Goal: Information Seeking & Learning: Learn about a topic

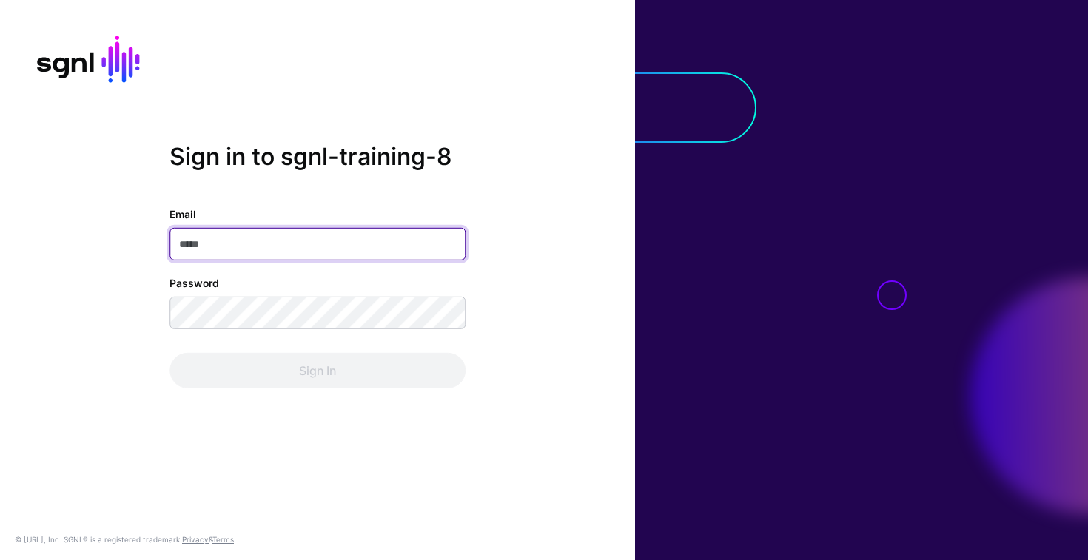
paste input "**********"
type input "**********"
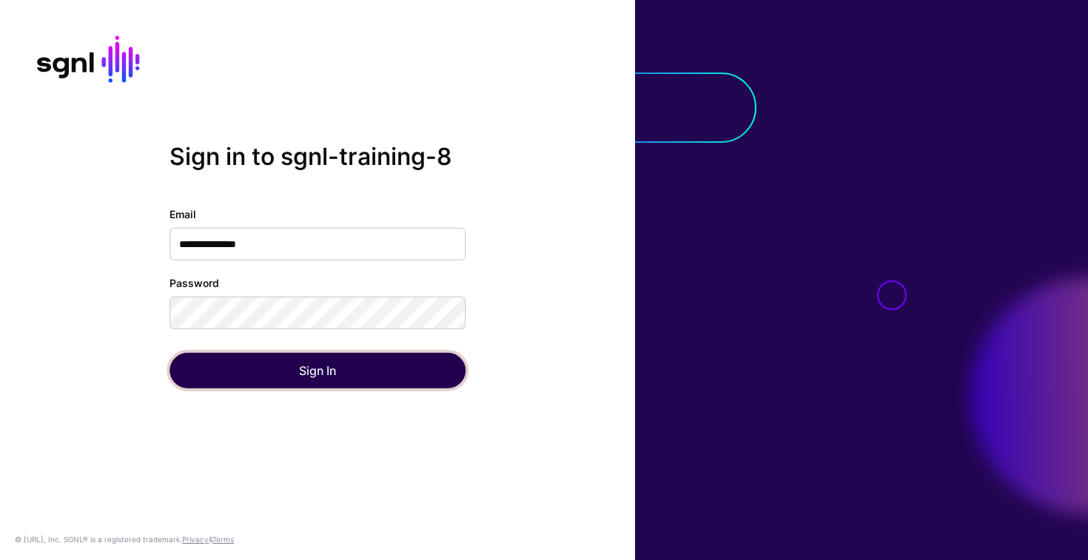
click at [207, 377] on button "Sign In" at bounding box center [318, 371] width 296 height 36
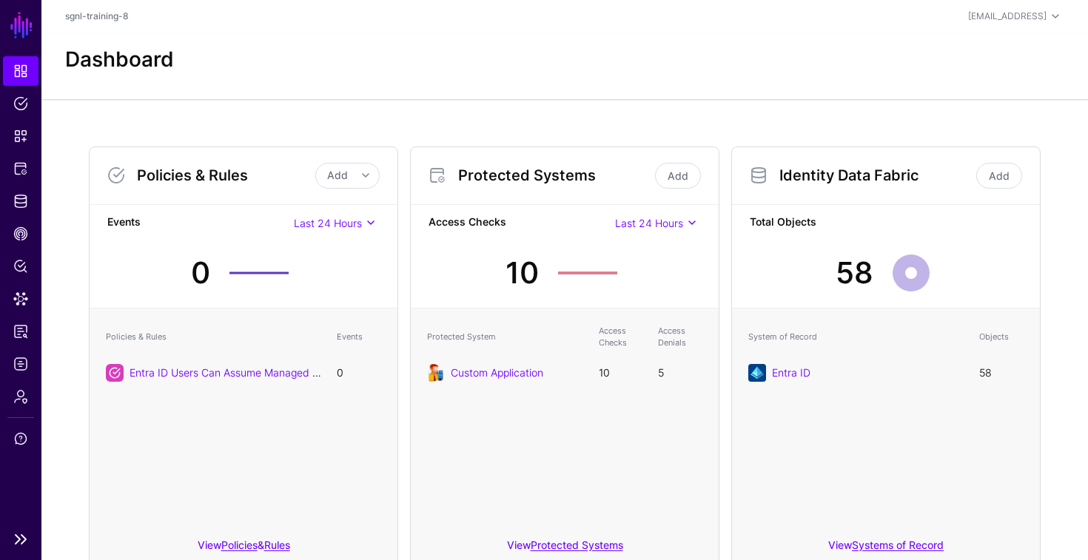
click at [23, 29] on link "SGNL" at bounding box center [21, 25] width 25 height 33
click at [21, 549] on nav "SGNL Dashboard Policies Snippets Protected Systems Identity Data Fabric CAEP Hu…" at bounding box center [20, 280] width 41 height 560
click at [21, 543] on link at bounding box center [20, 540] width 41 height 18
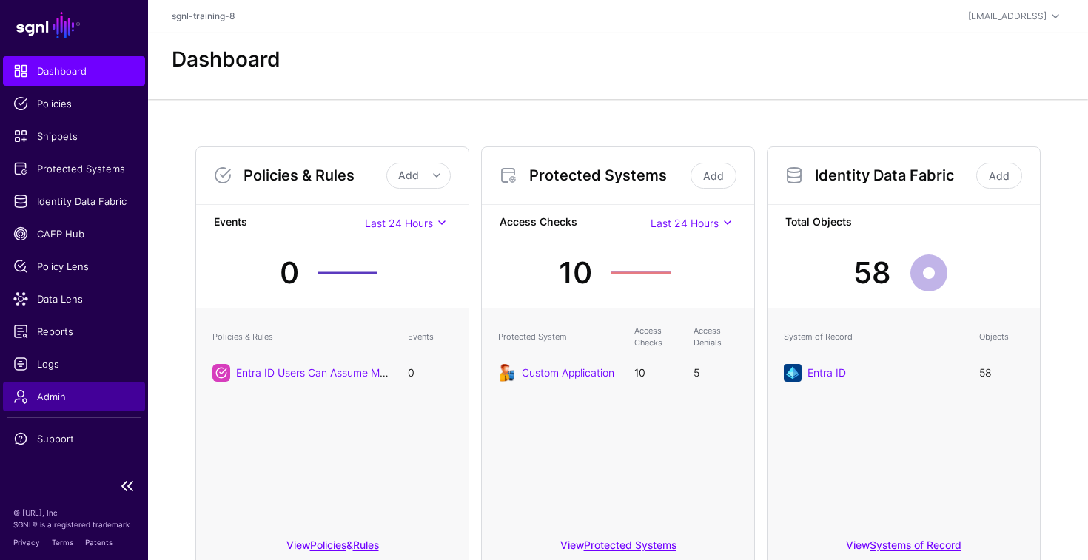
click at [50, 395] on span "Admin" at bounding box center [73, 396] width 121 height 15
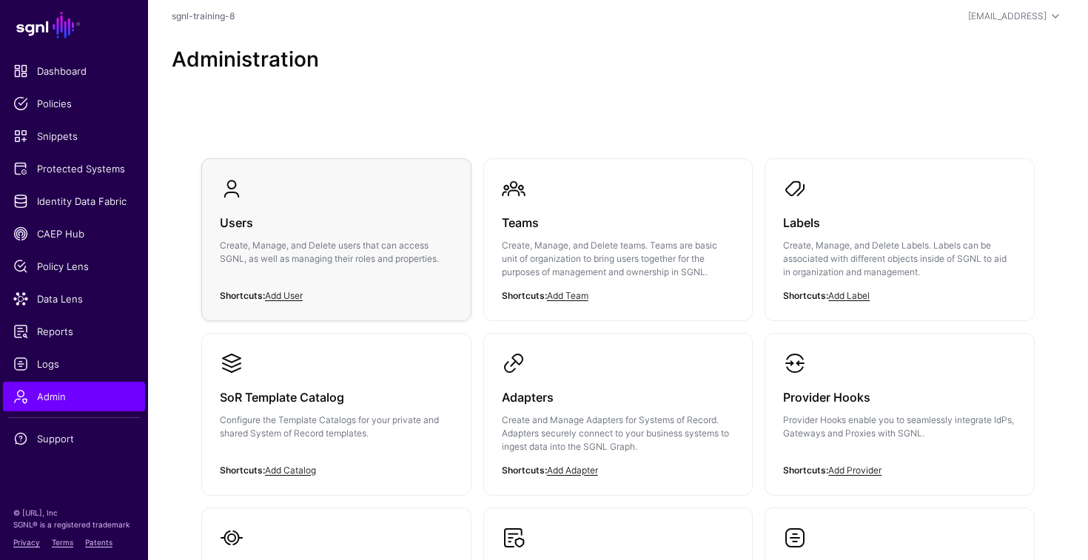
click at [292, 201] on div "Users Create, Manage, and Delete users that can access SGNL, as well as managin…" at bounding box center [336, 245] width 233 height 89
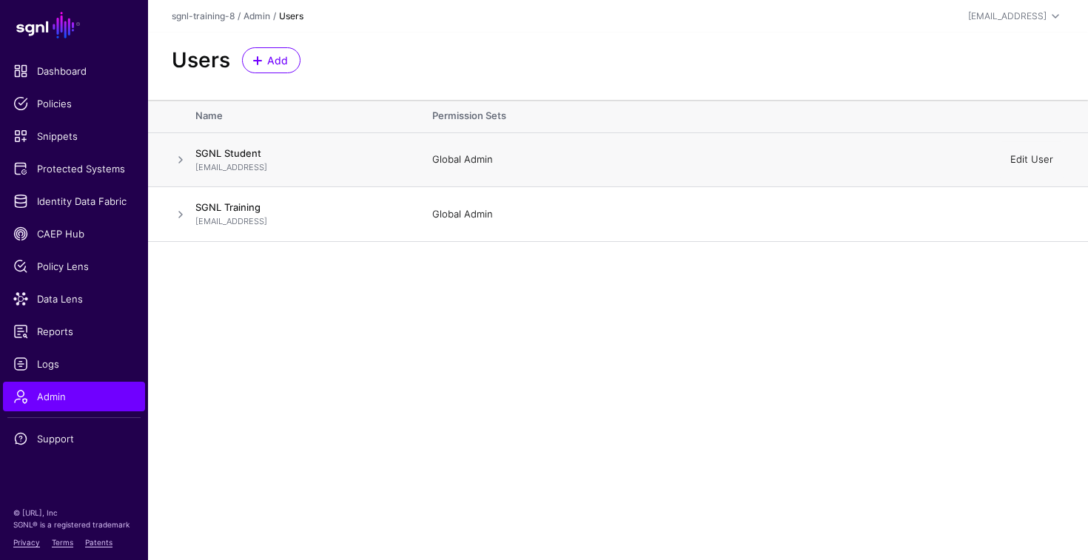
click at [1048, 161] on link "Edit User" at bounding box center [1031, 159] width 43 height 12
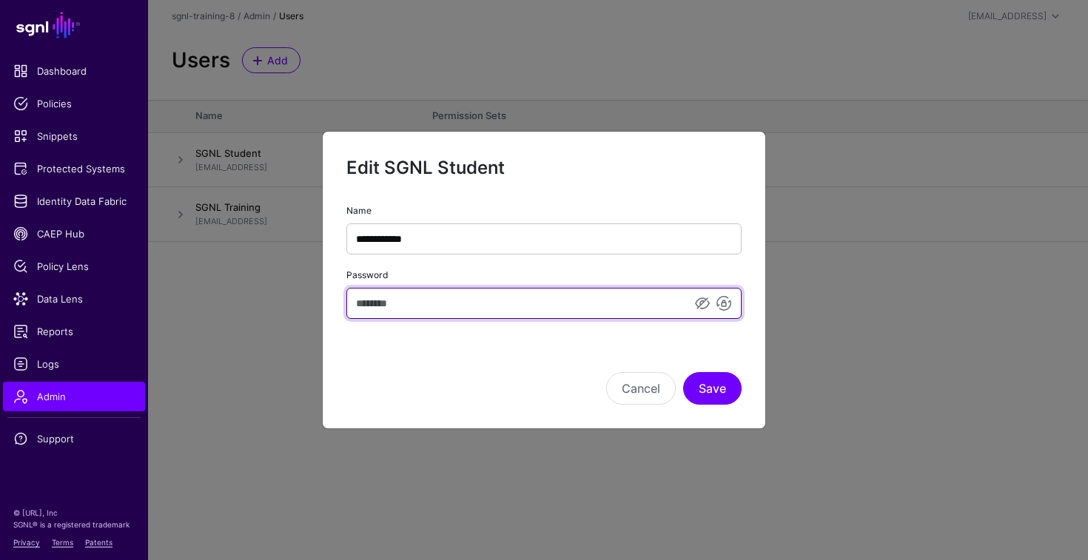
click at [527, 304] on input "Password" at bounding box center [543, 303] width 395 height 31
type input "**********"
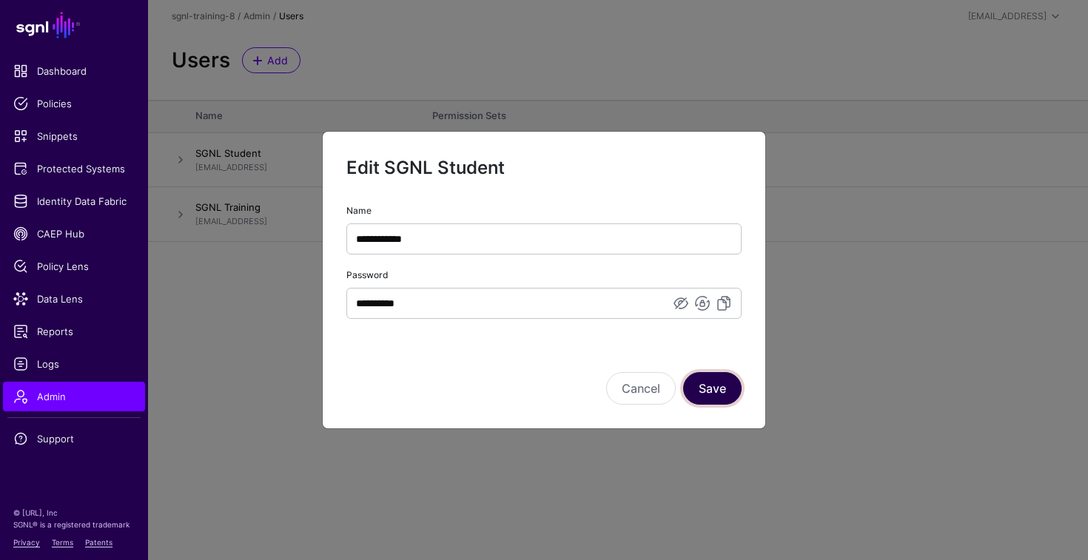
click at [711, 385] on button "Save" at bounding box center [712, 388] width 58 height 33
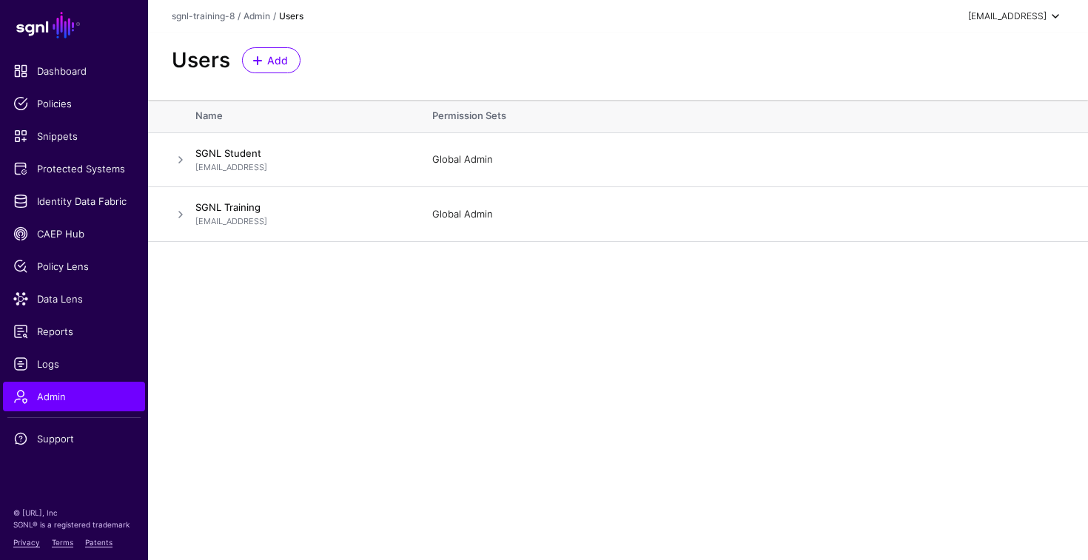
click at [1036, 10] on div "[EMAIL_ADDRESS]" at bounding box center [1007, 16] width 78 height 13
click at [952, 124] on div "Log out" at bounding box center [946, 128] width 37 height 13
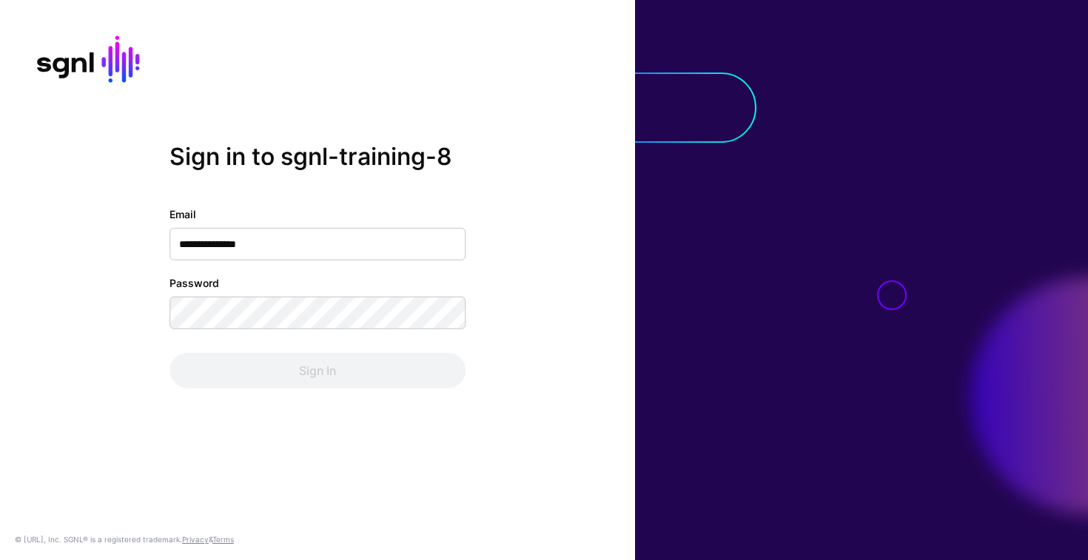
type input "**********"
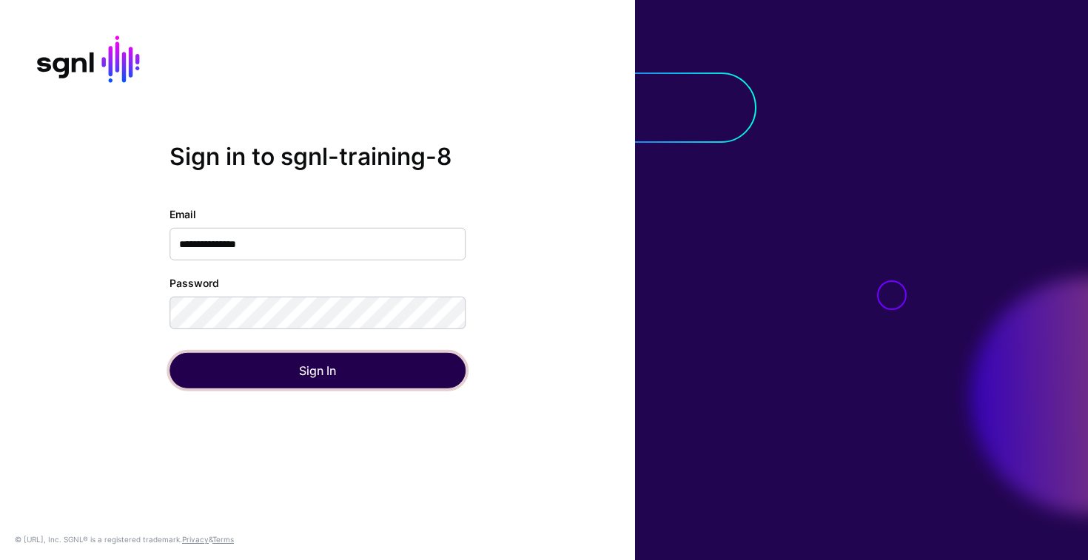
click at [189, 369] on button "Sign In" at bounding box center [318, 371] width 296 height 36
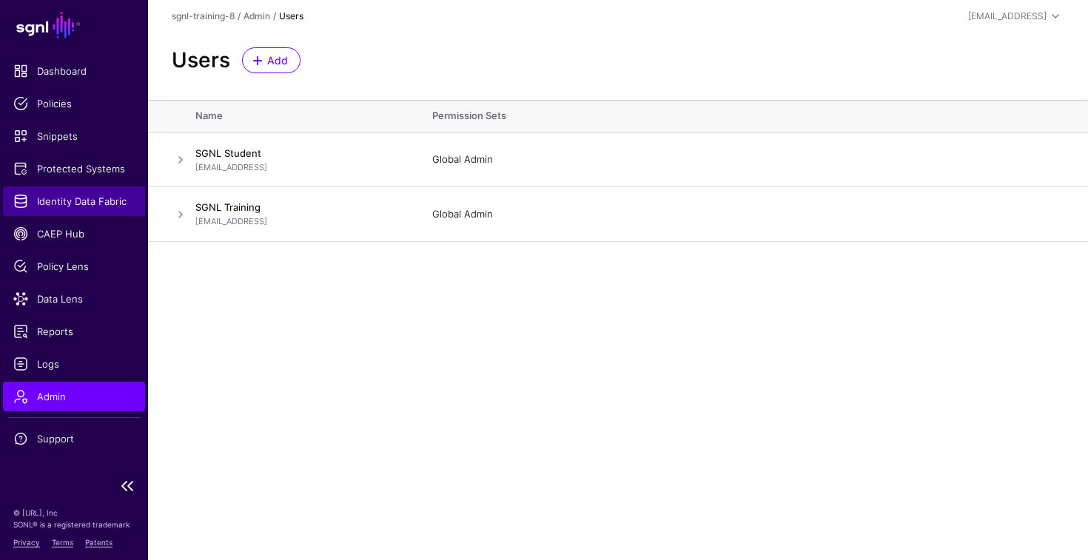
click at [78, 207] on span "Identity Data Fabric" at bounding box center [73, 201] width 121 height 15
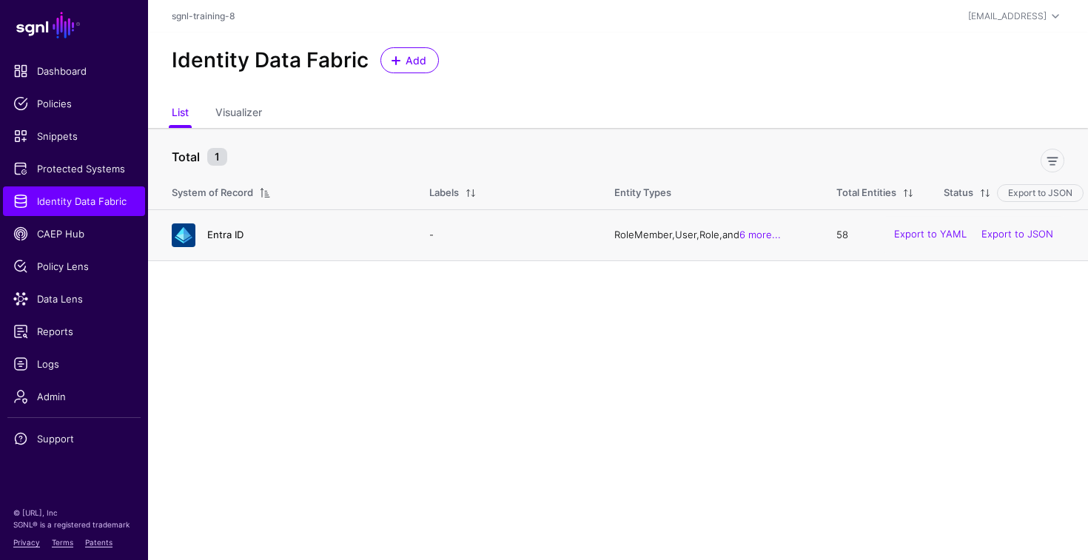
click at [221, 232] on link "Entra ID" at bounding box center [225, 235] width 36 height 12
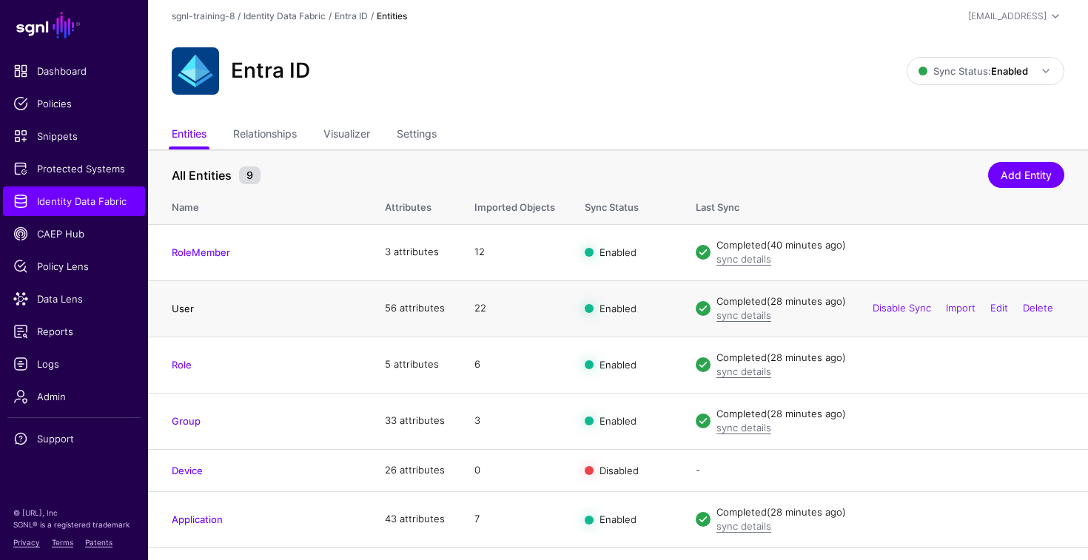
click at [184, 308] on link "User" at bounding box center [183, 309] width 22 height 12
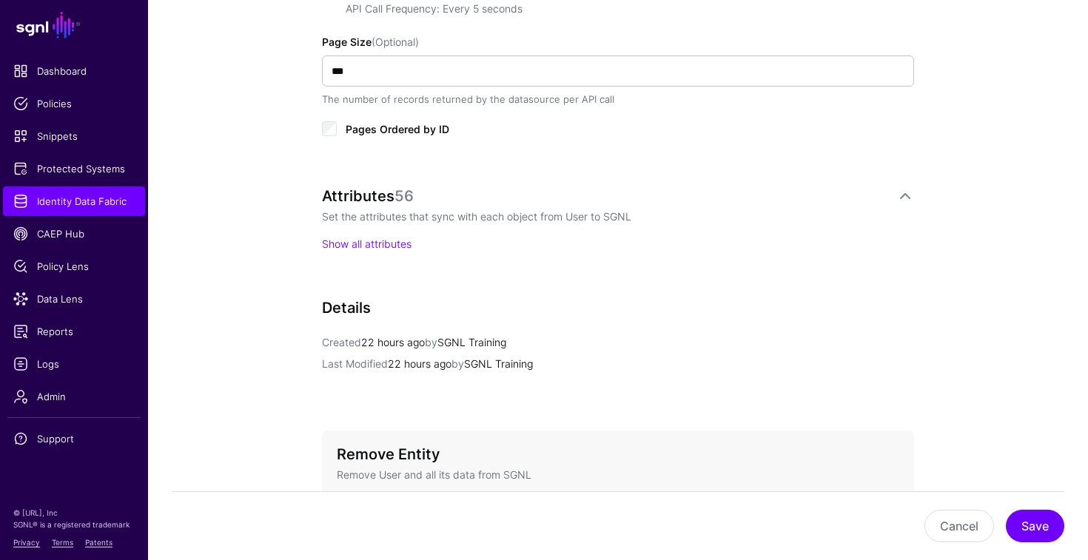
scroll to position [839, 0]
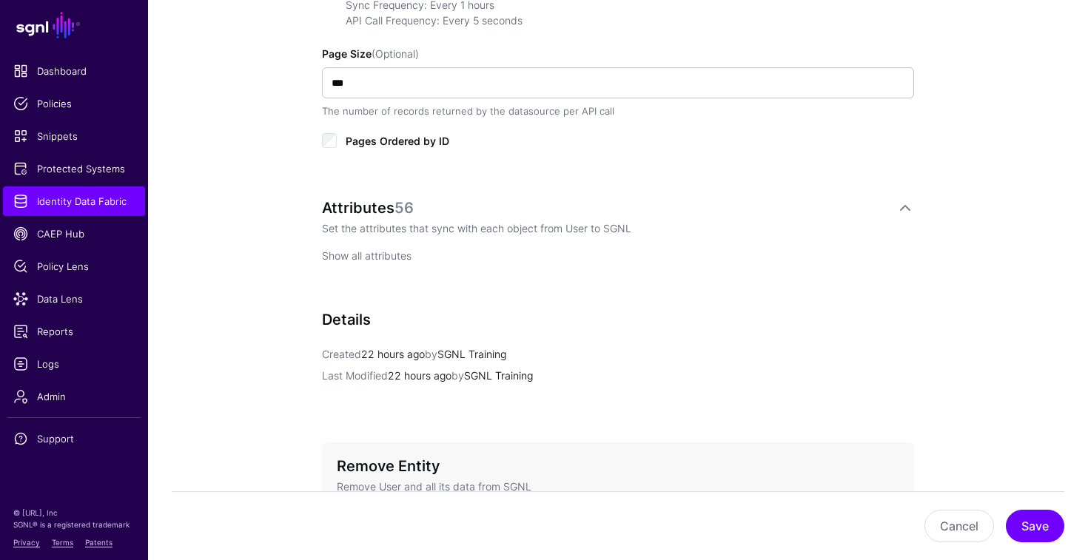
click at [353, 253] on link "Show all attributes" at bounding box center [367, 255] width 90 height 13
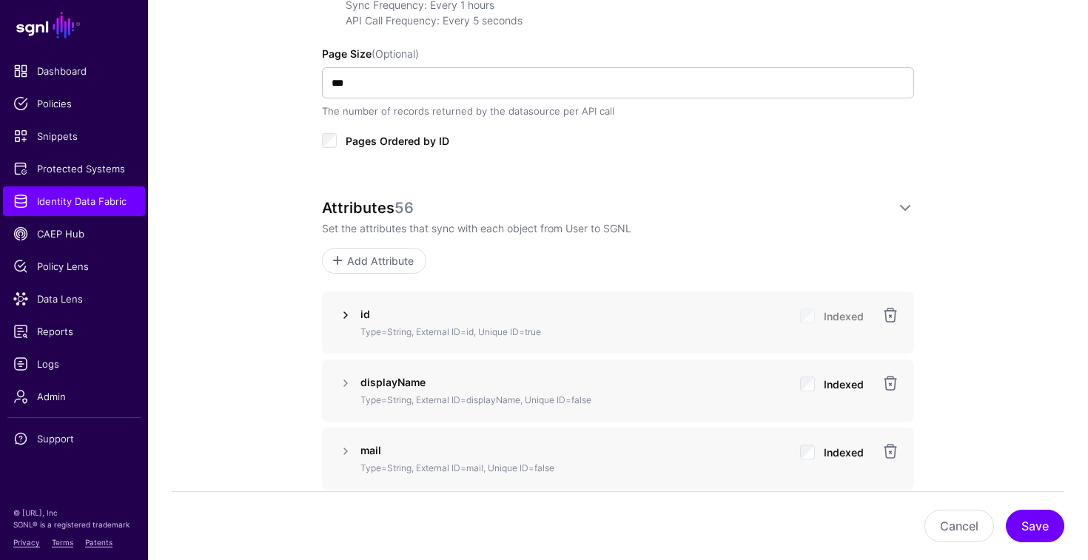
click at [343, 321] on link at bounding box center [346, 315] width 18 height 18
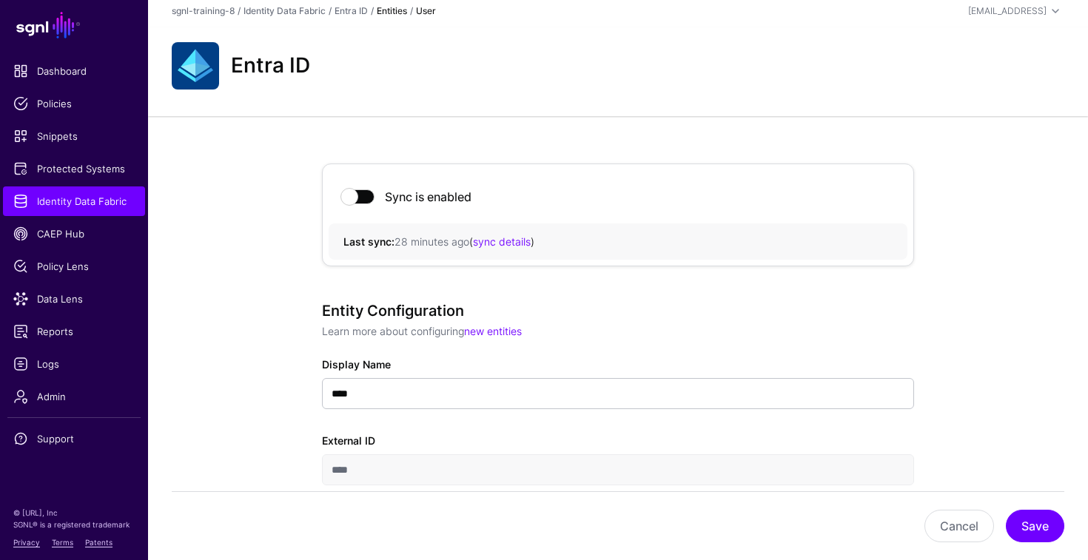
scroll to position [0, 0]
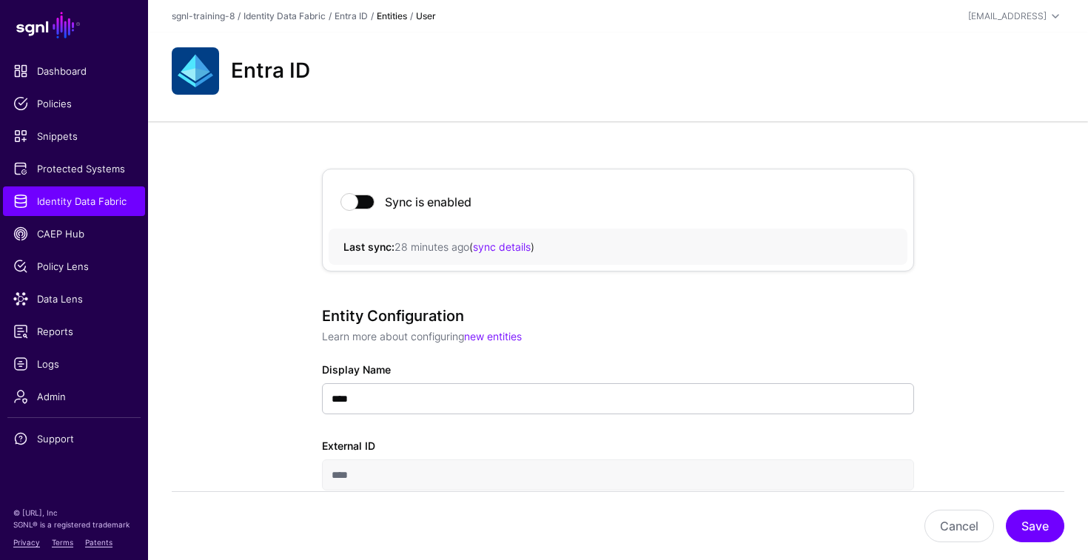
click at [268, 71] on h2 "Entra ID" at bounding box center [270, 70] width 79 height 25
click at [342, 13] on link "Entra ID" at bounding box center [351, 15] width 33 height 11
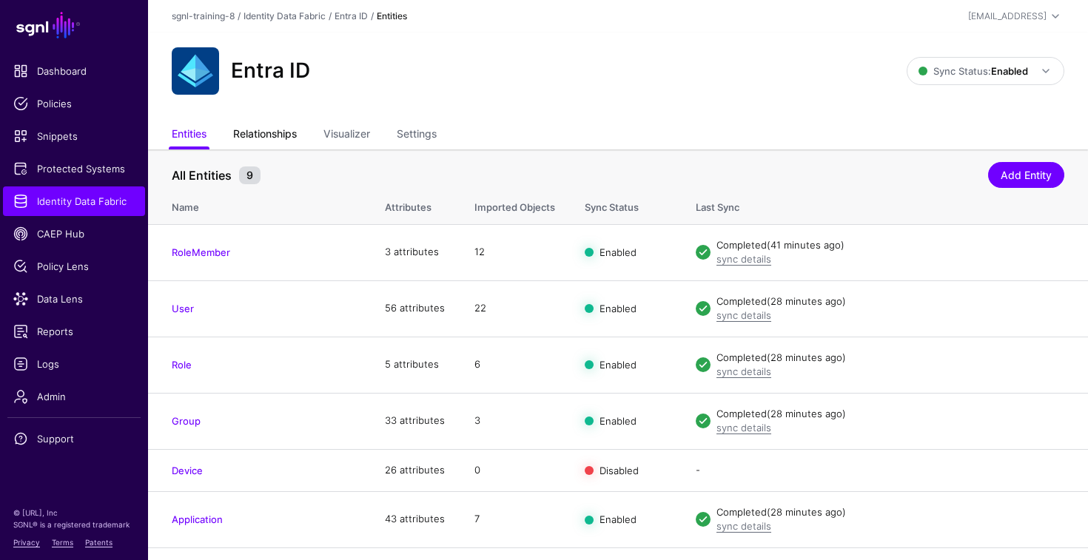
click at [267, 141] on link "Relationships" at bounding box center [265, 135] width 64 height 28
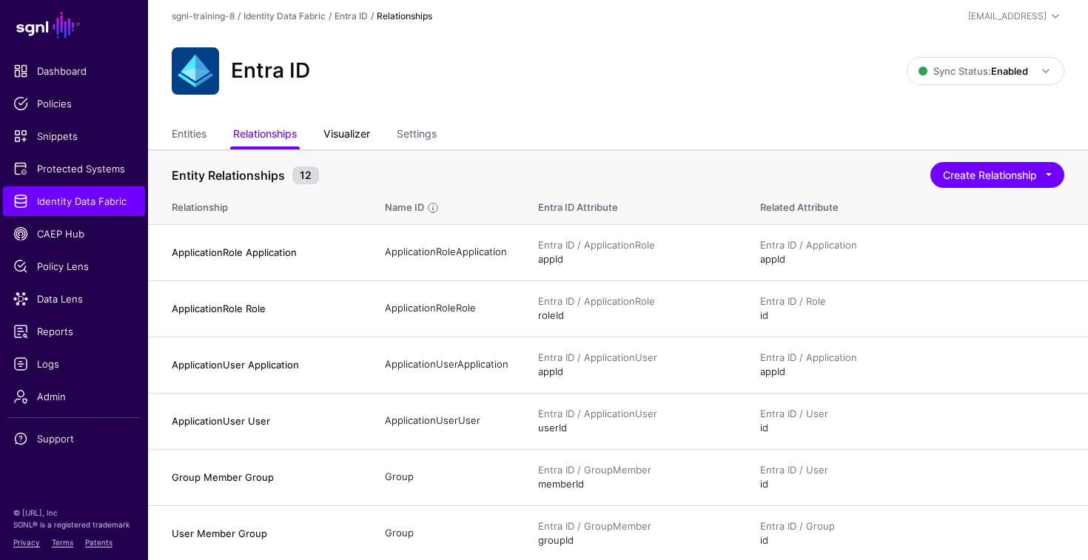
click at [358, 147] on link "Visualizer" at bounding box center [347, 135] width 47 height 28
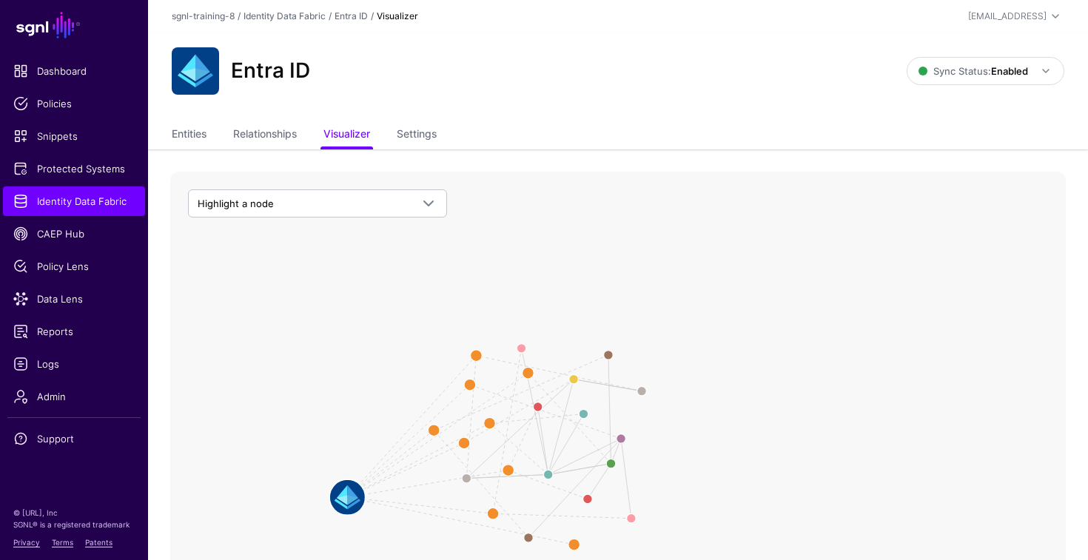
drag, startPoint x: 530, startPoint y: 437, endPoint x: 353, endPoint y: 501, distance: 188.3
click at [353, 501] on image at bounding box center [347, 497] width 35 height 35
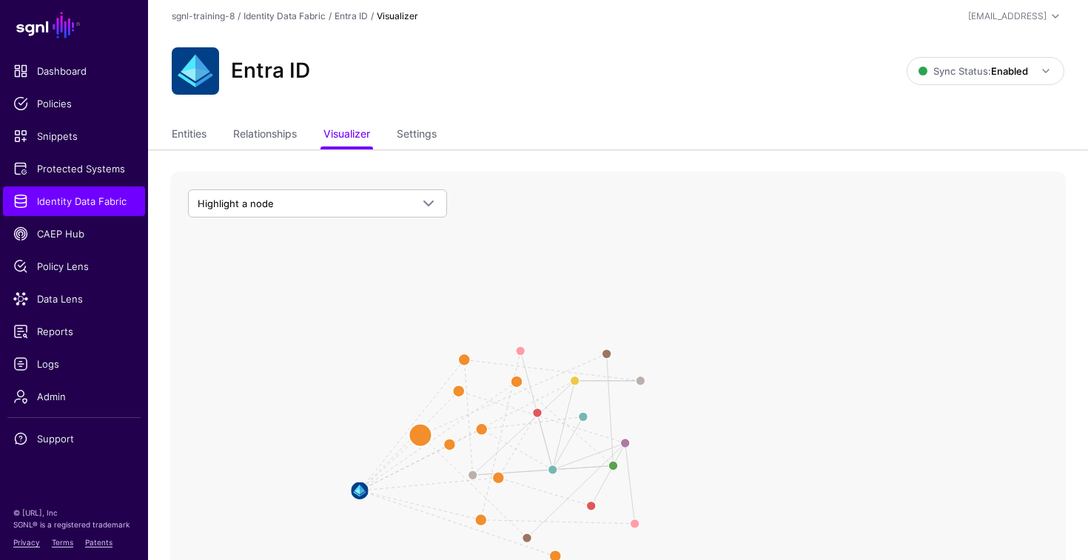
click at [425, 431] on circle at bounding box center [420, 435] width 23 height 23
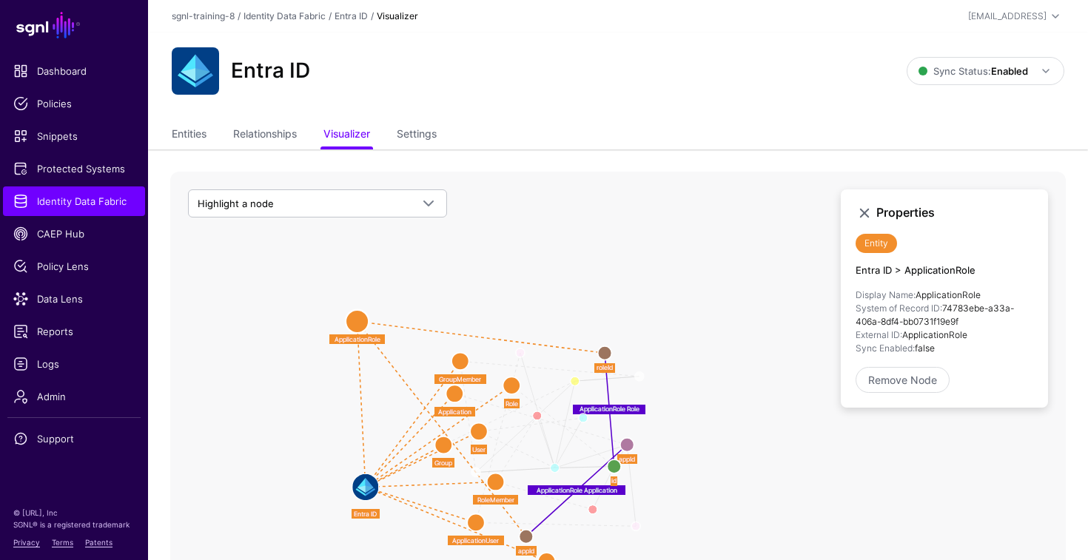
drag, startPoint x: 421, startPoint y: 436, endPoint x: 353, endPoint y: 309, distance: 144.4
click at [353, 310] on circle at bounding box center [357, 321] width 23 height 23
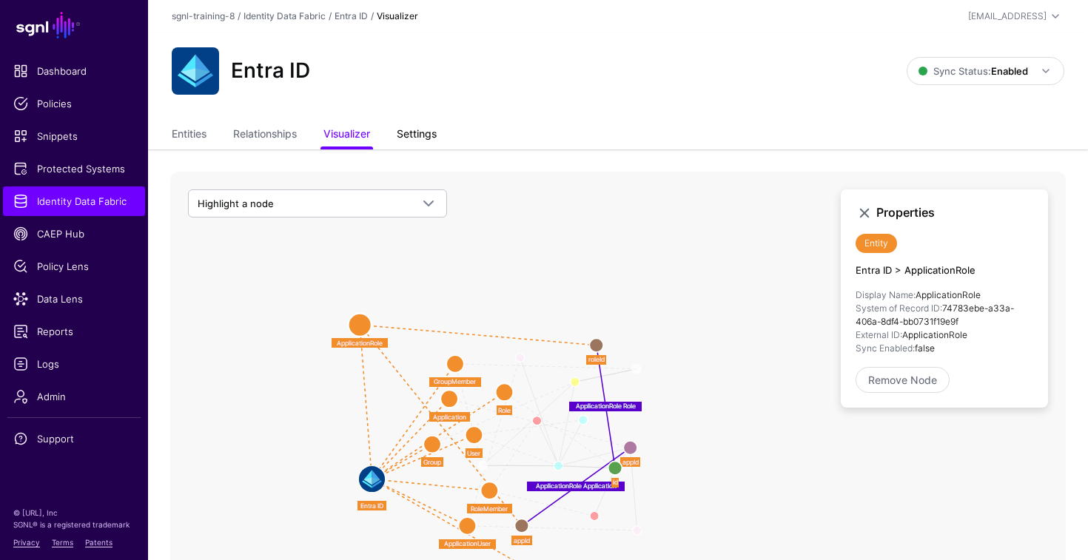
click at [422, 138] on link "Settings" at bounding box center [417, 135] width 40 height 28
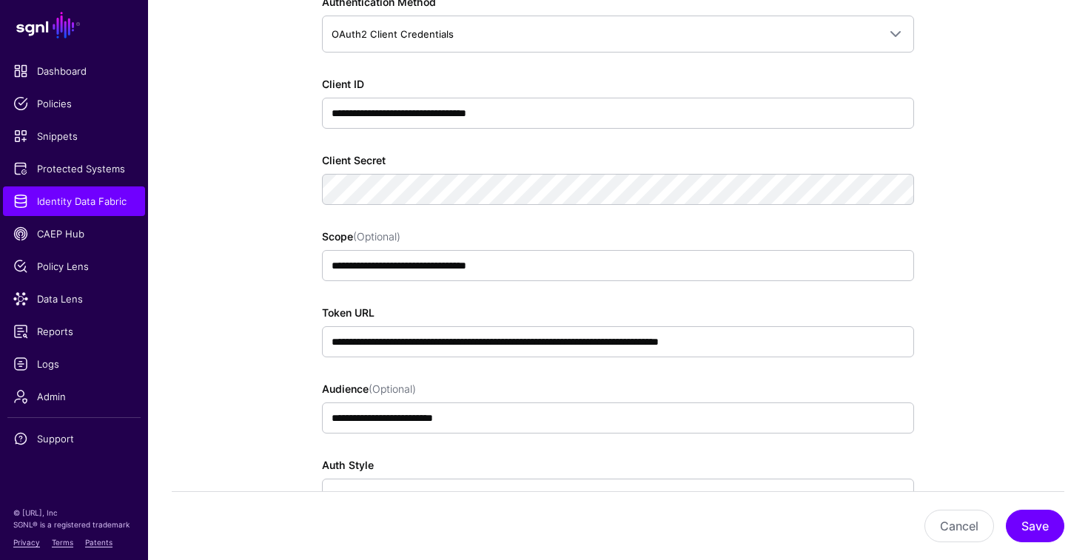
scroll to position [982, 0]
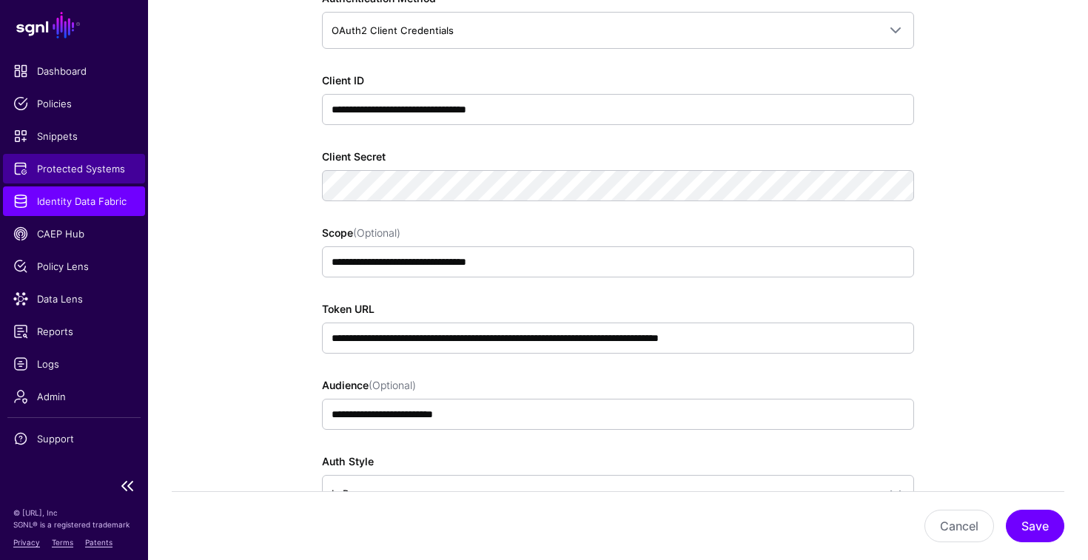
click at [78, 175] on span "Protected Systems" at bounding box center [73, 168] width 121 height 15
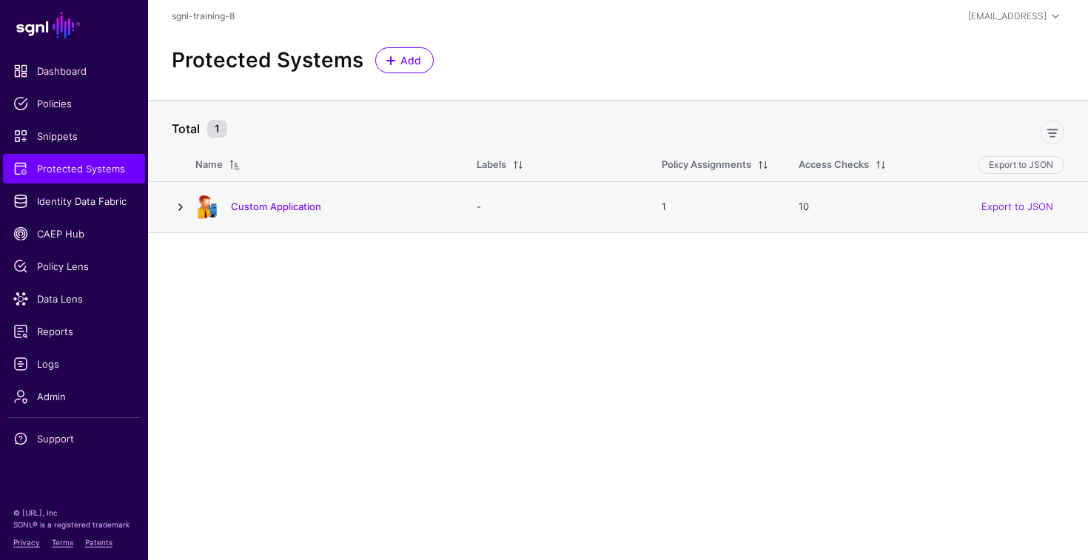
click at [179, 210] on link at bounding box center [181, 207] width 18 height 18
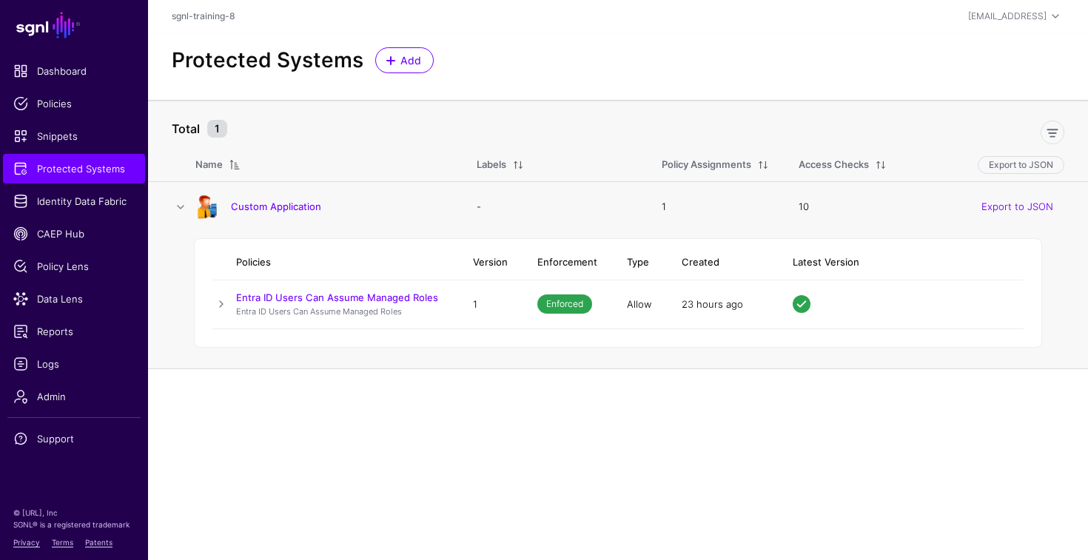
click at [273, 195] on div "Custom Application" at bounding box center [322, 207] width 264 height 24
click at [273, 204] on link "Custom Application" at bounding box center [276, 207] width 90 height 12
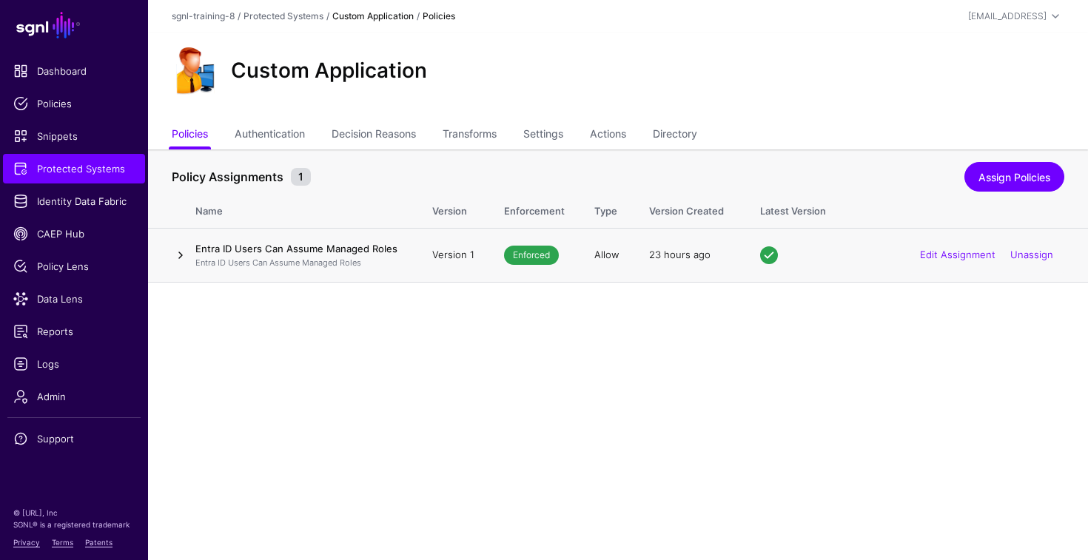
click at [180, 256] on link at bounding box center [181, 256] width 18 height 18
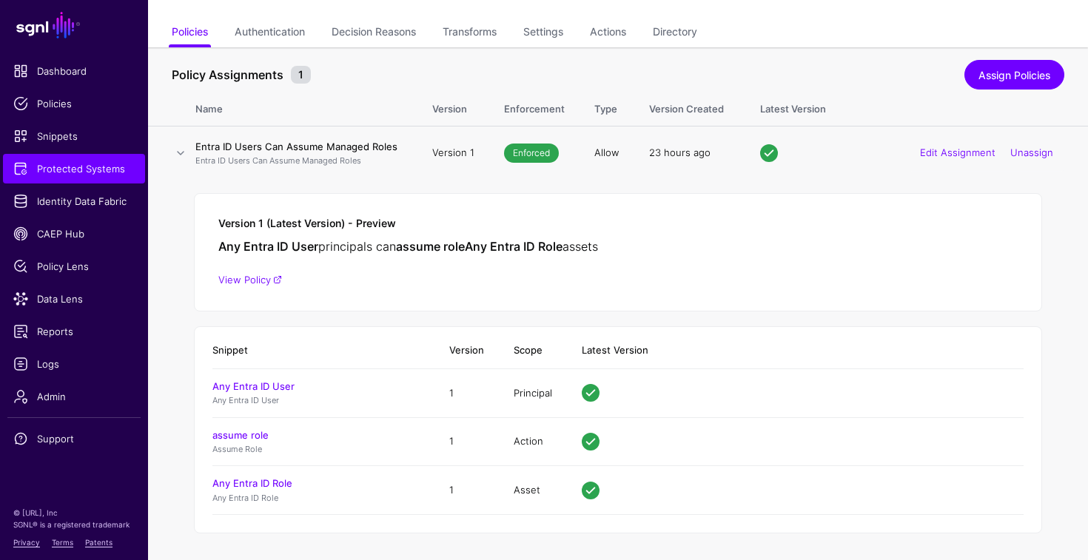
scroll to position [104, 0]
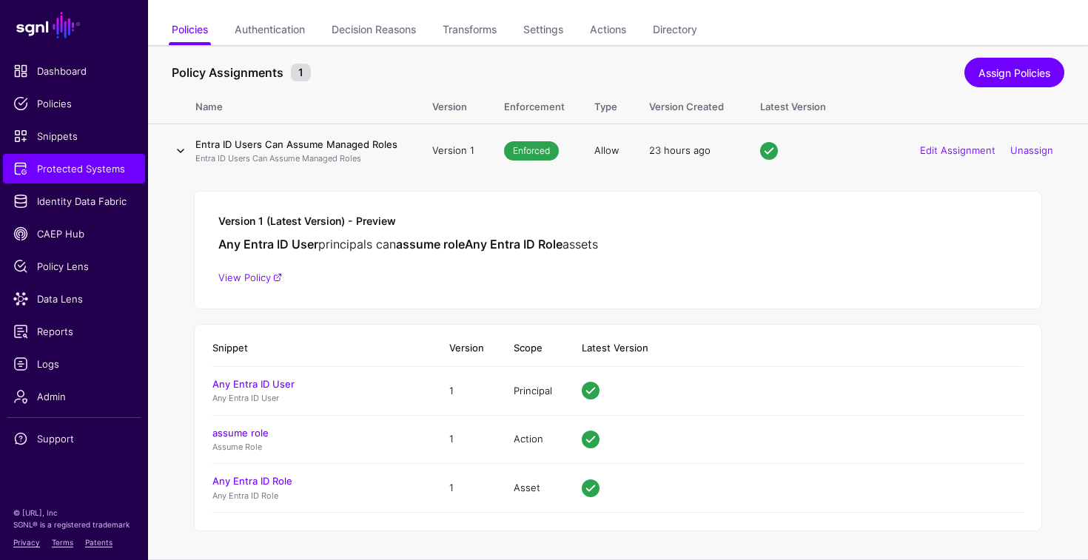
click at [180, 151] on link at bounding box center [181, 151] width 18 height 18
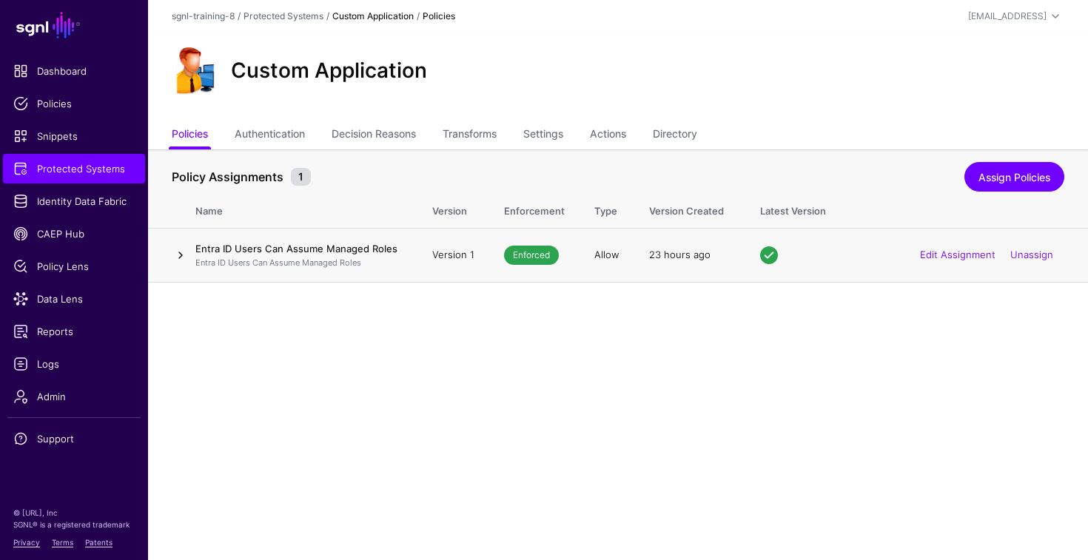
click at [180, 257] on link at bounding box center [181, 256] width 18 height 18
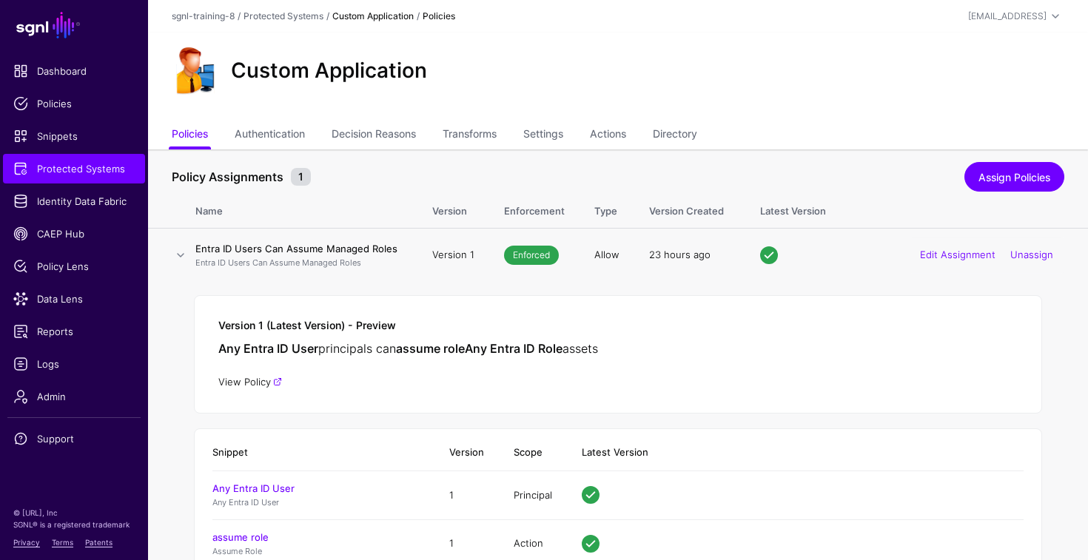
click at [249, 380] on link "View Policy" at bounding box center [250, 382] width 64 height 12
click at [275, 131] on link "Authentication" at bounding box center [270, 135] width 70 height 28
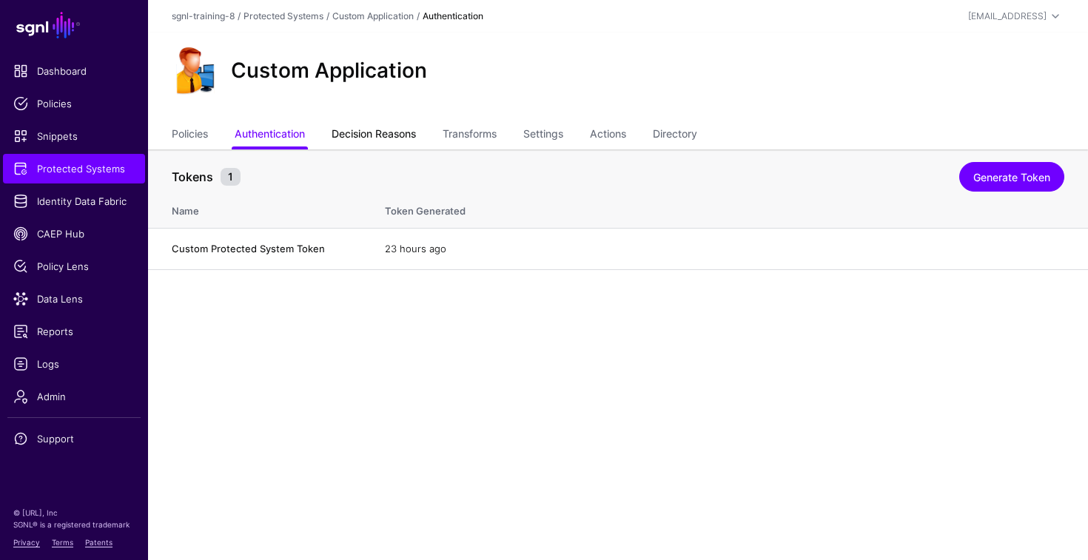
click at [360, 141] on link "Decision Reasons" at bounding box center [374, 135] width 84 height 28
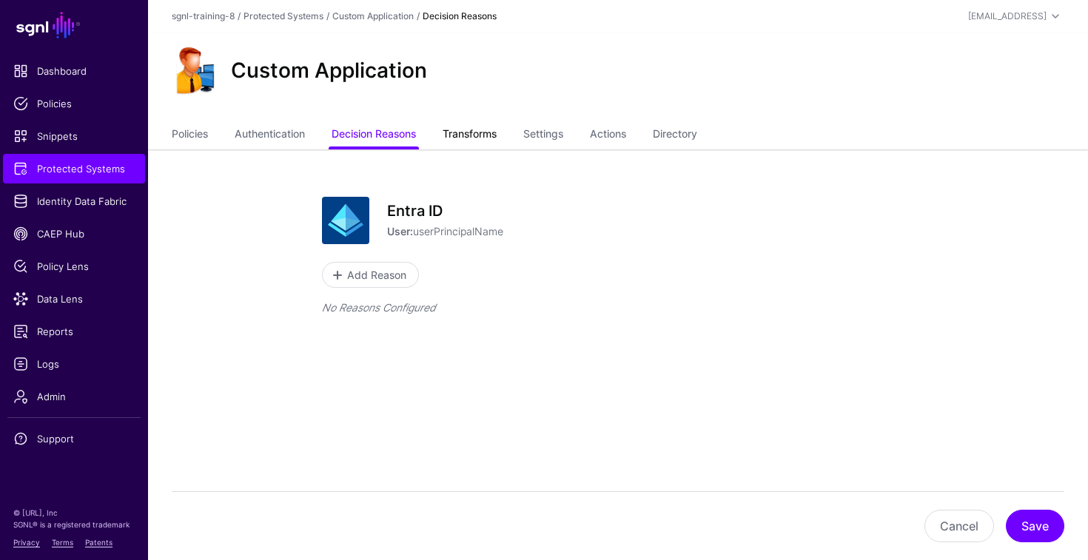
click at [475, 130] on link "Transforms" at bounding box center [470, 135] width 54 height 28
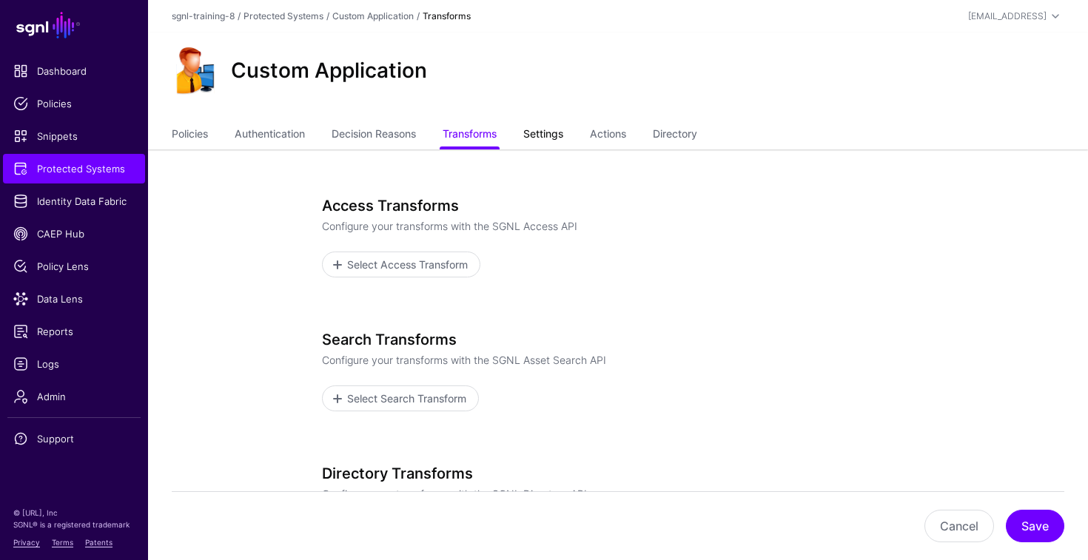
click at [551, 129] on link "Settings" at bounding box center [543, 135] width 40 height 28
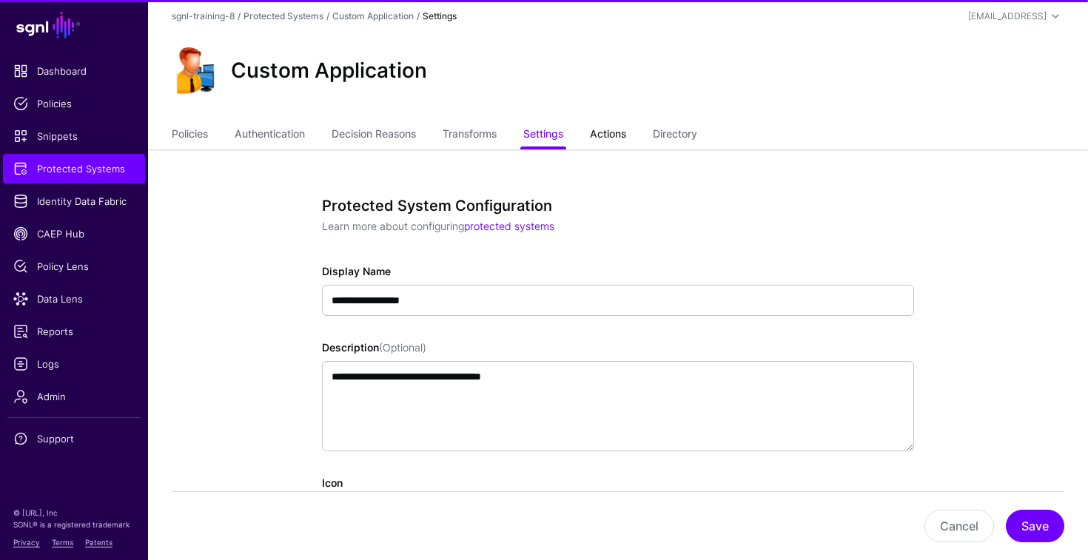
click at [615, 135] on link "Actions" at bounding box center [608, 135] width 36 height 28
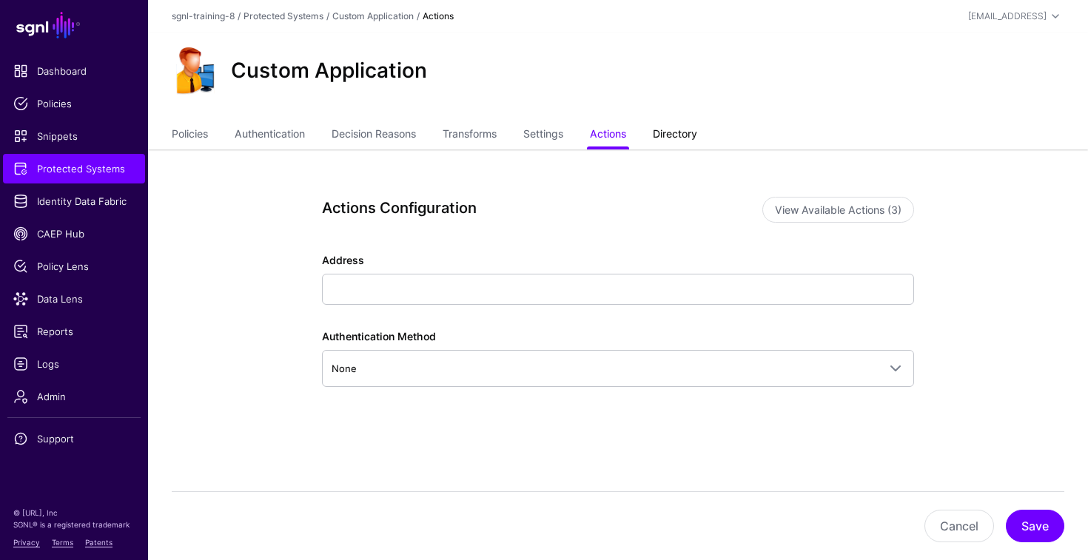
click at [680, 133] on link "Directory" at bounding box center [675, 135] width 44 height 28
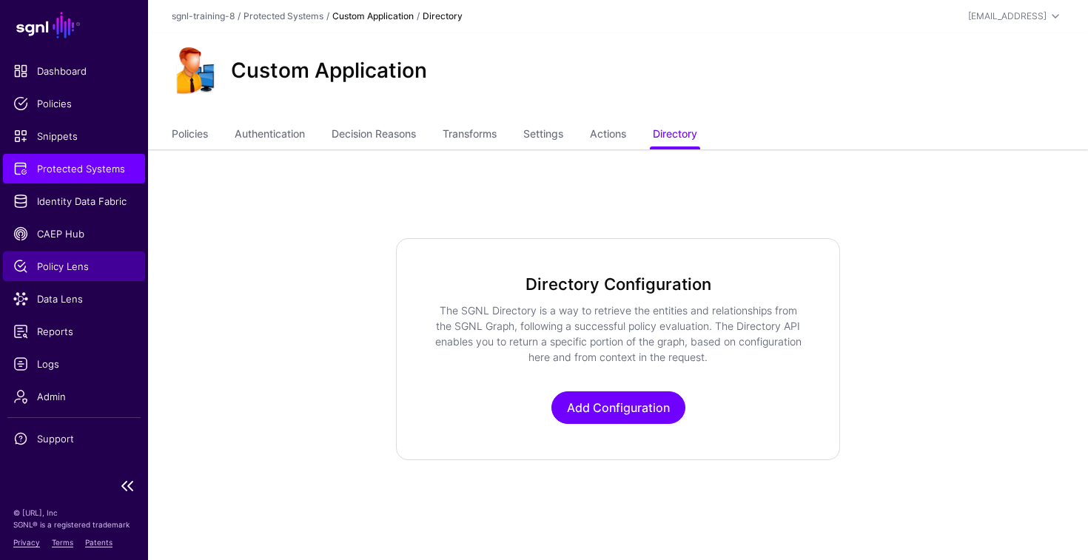
click at [85, 272] on span "Policy Lens" at bounding box center [73, 266] width 121 height 15
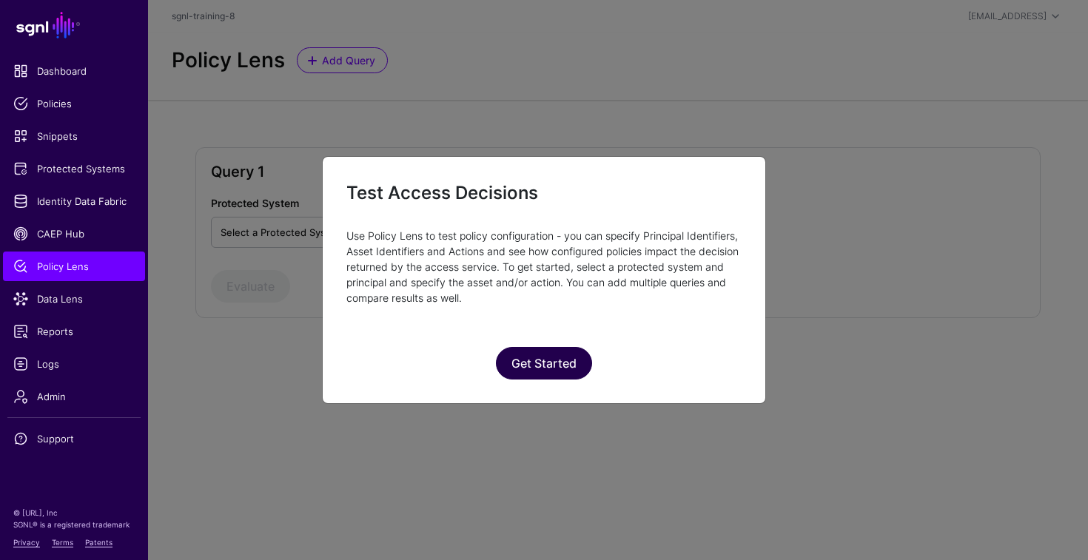
click at [521, 358] on button "Get Started" at bounding box center [544, 363] width 96 height 33
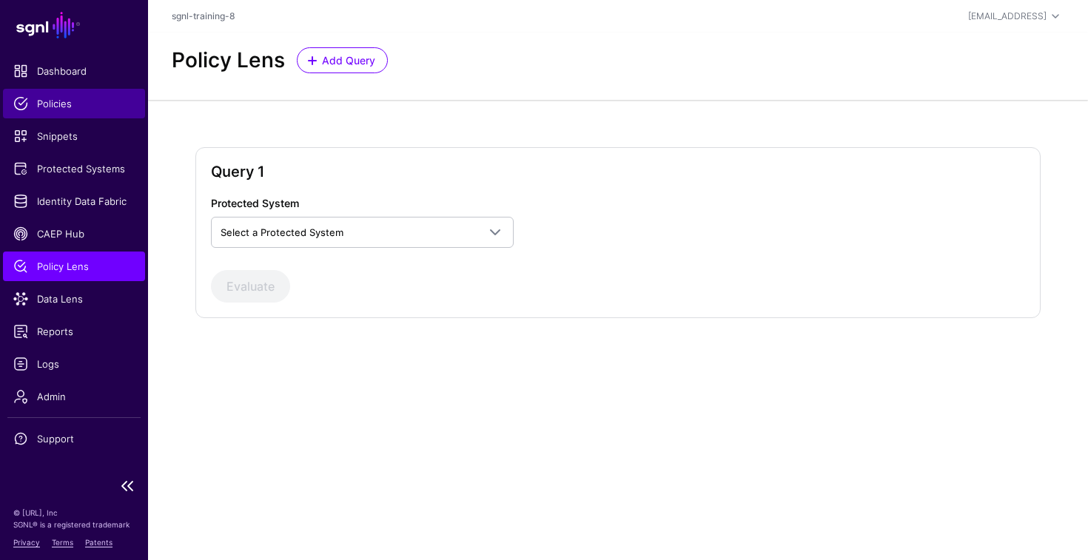
click at [84, 100] on span "Policies" at bounding box center [73, 103] width 121 height 15
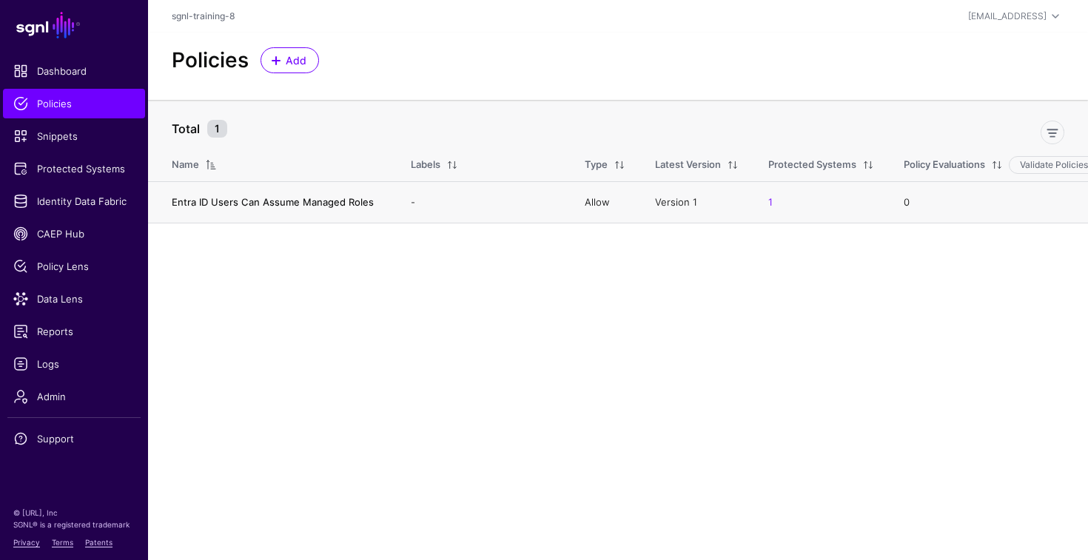
click at [312, 203] on link "Entra ID Users Can Assume Managed Roles" at bounding box center [273, 202] width 202 height 12
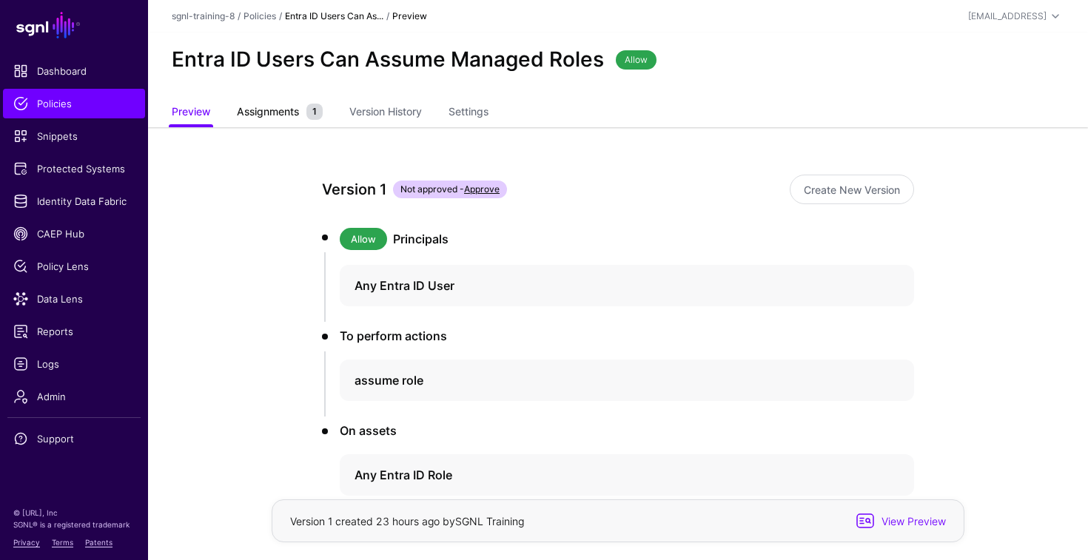
click at [269, 122] on link "Assignments 1" at bounding box center [280, 113] width 86 height 28
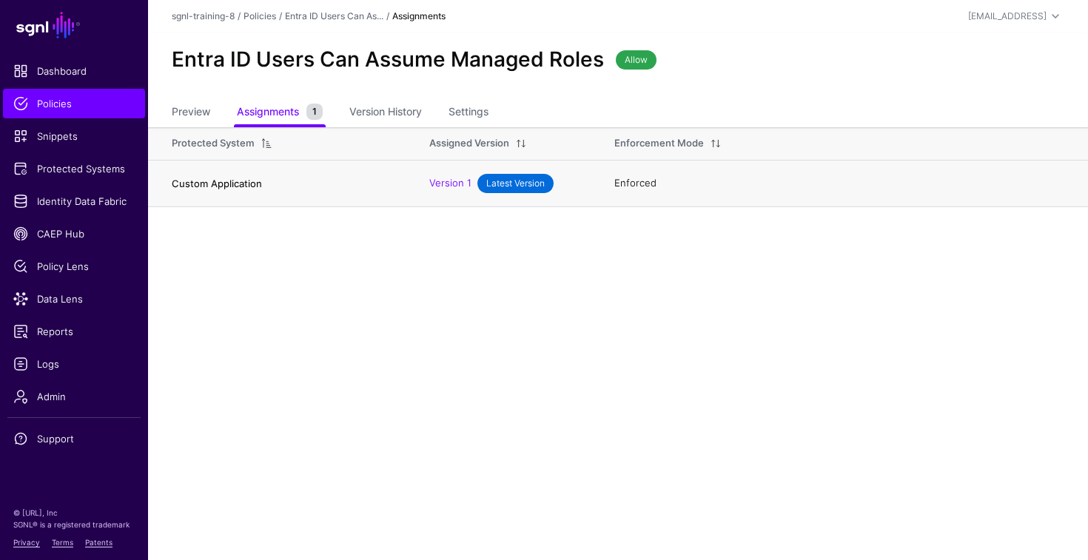
click at [229, 188] on link "Custom Application" at bounding box center [217, 184] width 90 height 12
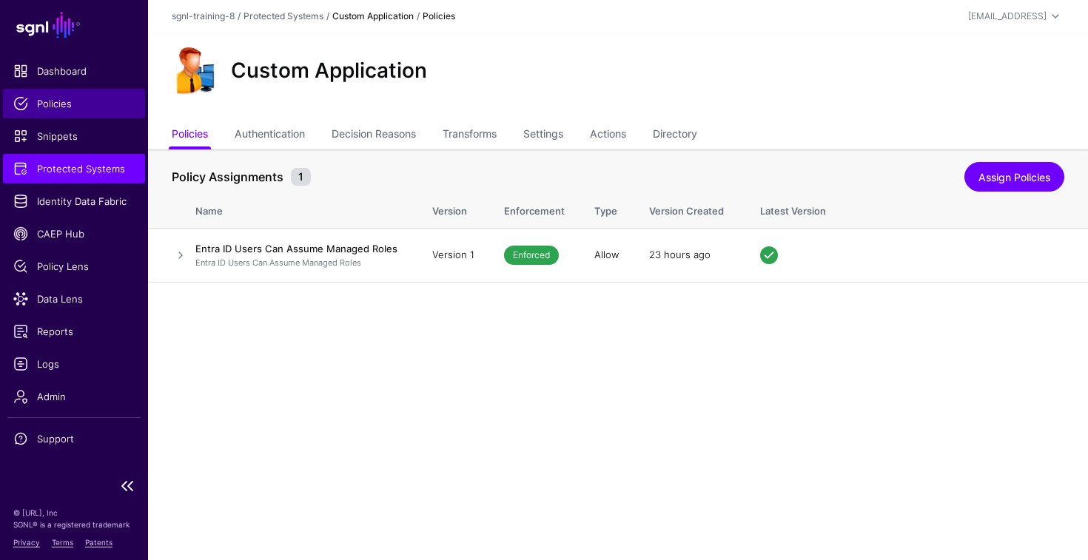
click at [87, 112] on link "Policies" at bounding box center [74, 104] width 142 height 30
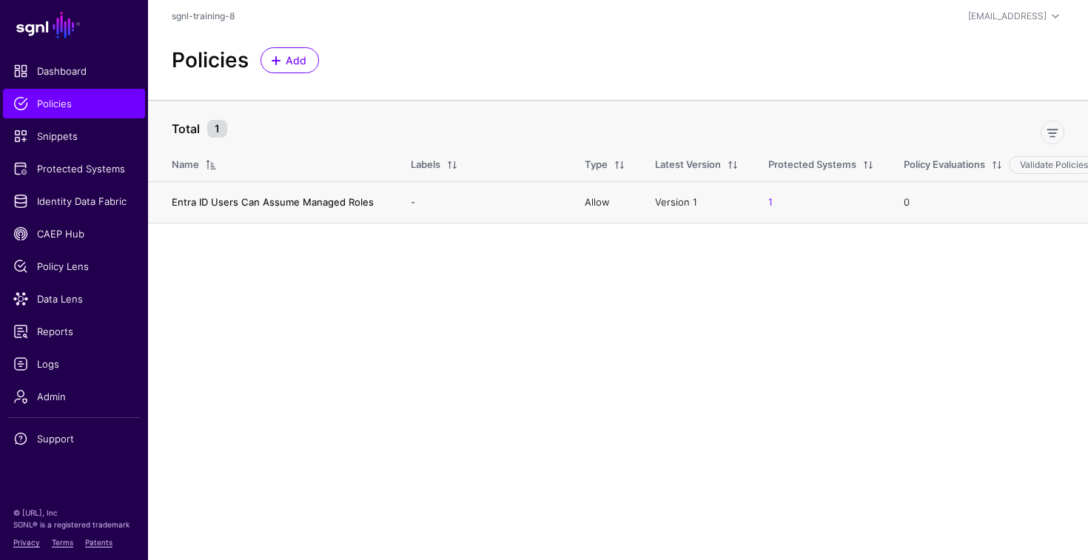
click at [343, 207] on link "Entra ID Users Can Assume Managed Roles" at bounding box center [273, 202] width 202 height 12
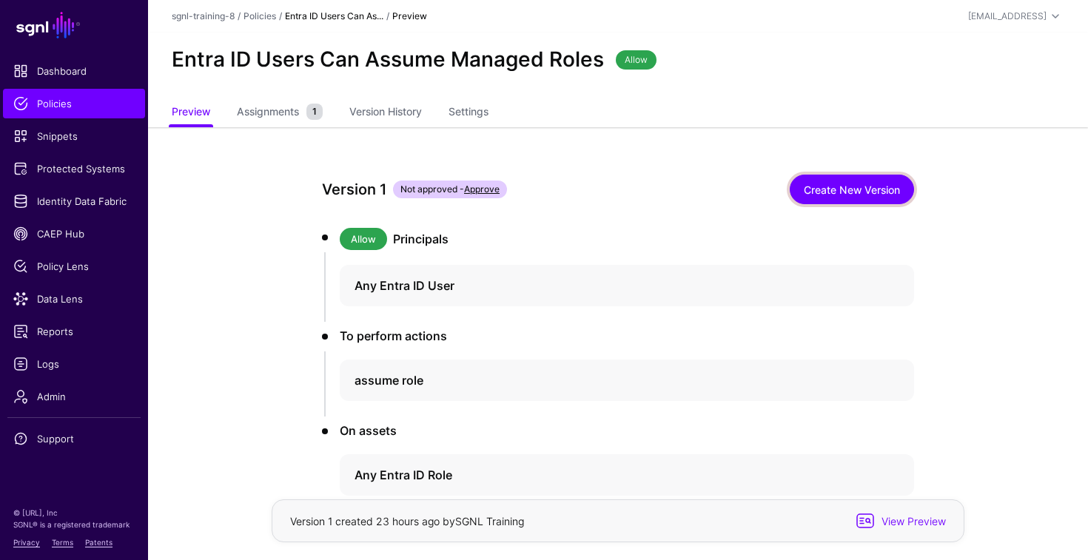
click at [836, 192] on link "Create New Version" at bounding box center [852, 190] width 124 height 30
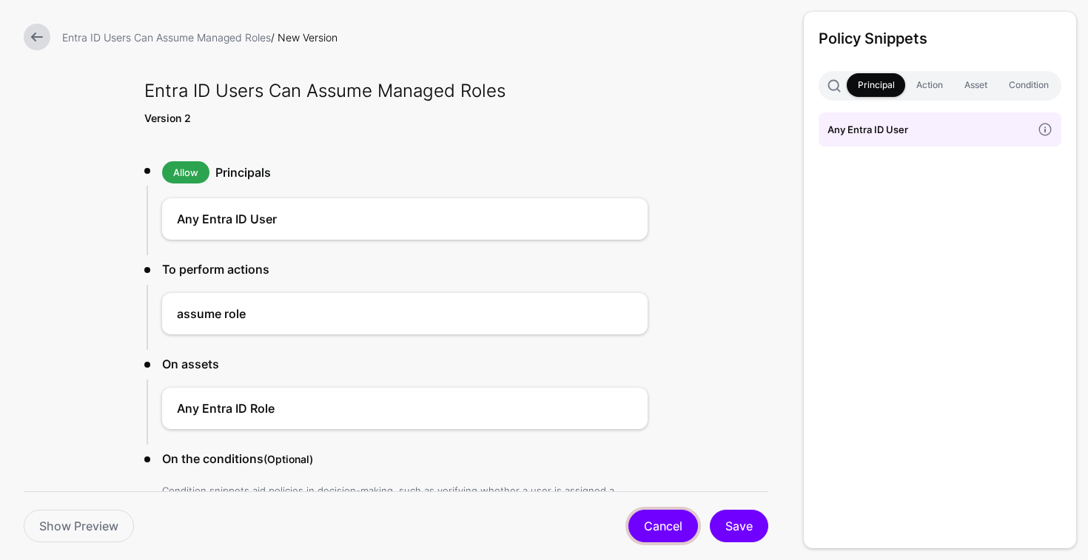
click at [649, 520] on link "Cancel" at bounding box center [664, 526] width 70 height 33
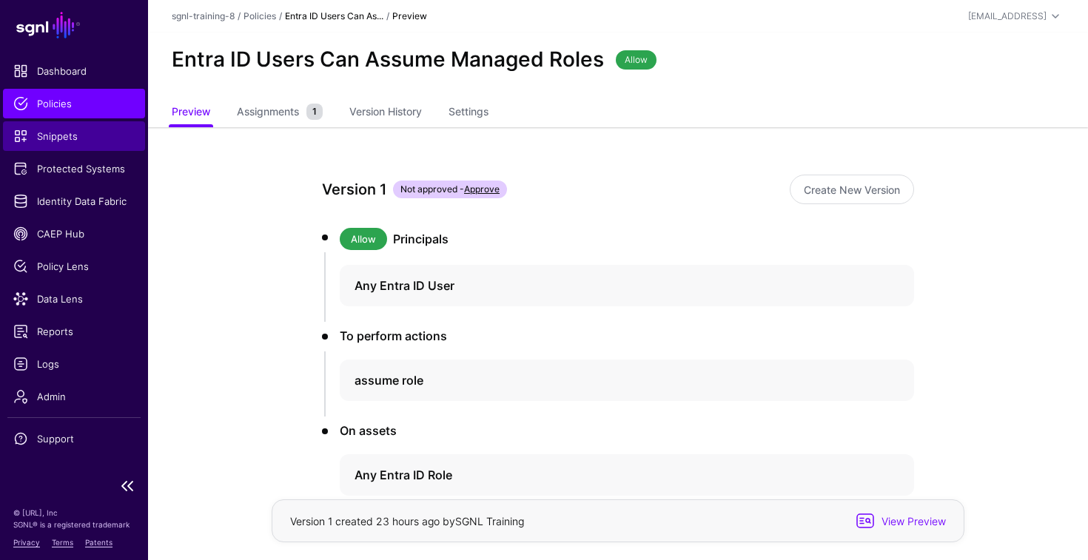
click at [68, 130] on span "Snippets" at bounding box center [73, 136] width 121 height 15
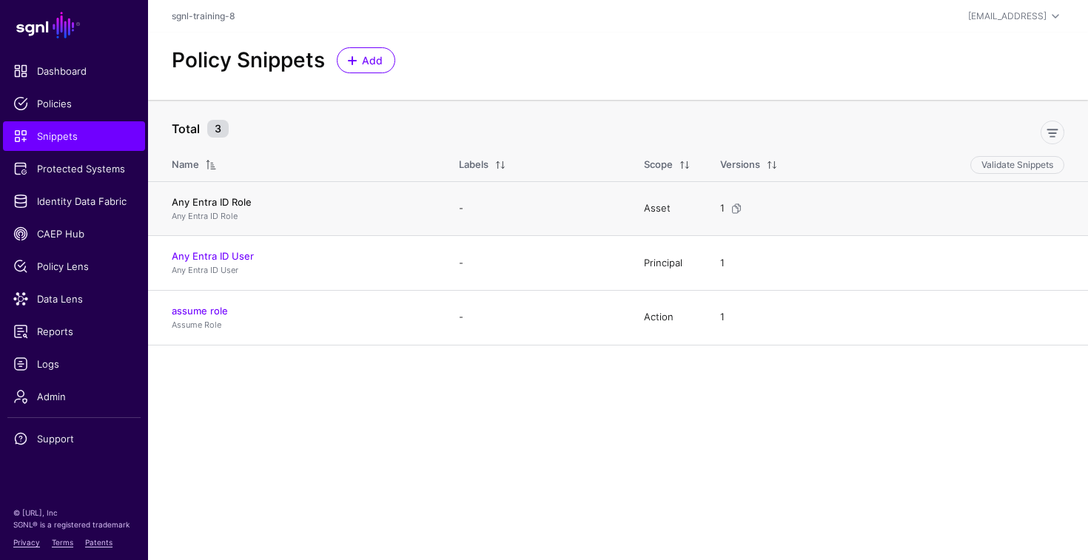
click at [233, 206] on link "Any Entra ID Role" at bounding box center [212, 202] width 80 height 12
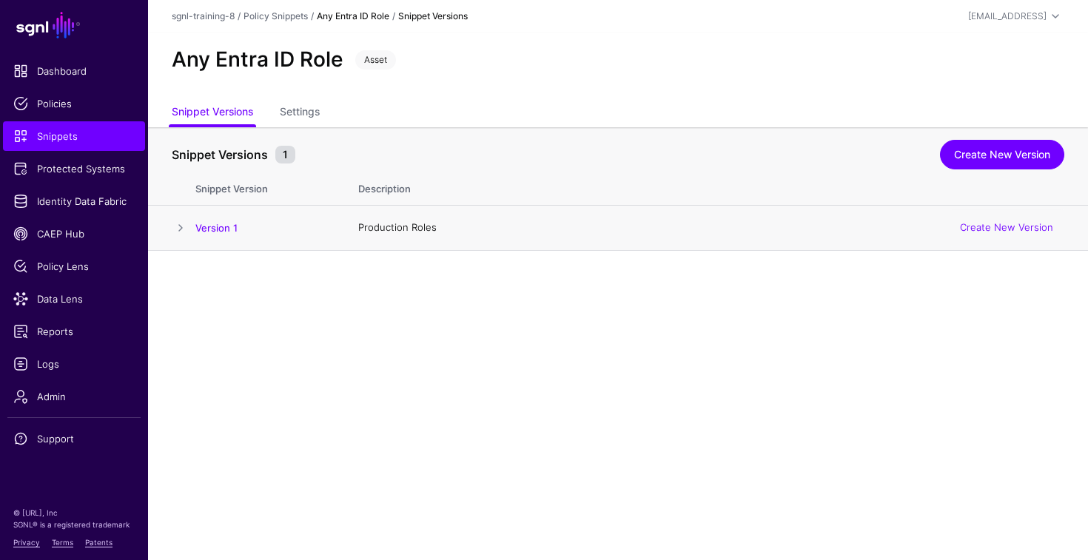
click at [180, 235] on span at bounding box center [181, 228] width 18 height 18
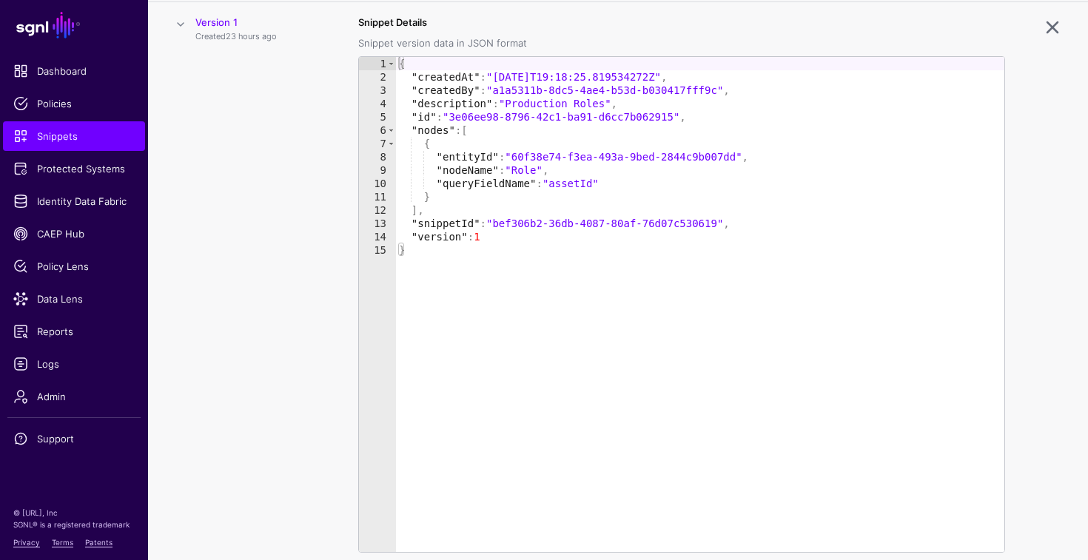
scroll to position [205, 0]
click at [186, 20] on span at bounding box center [181, 23] width 18 height 18
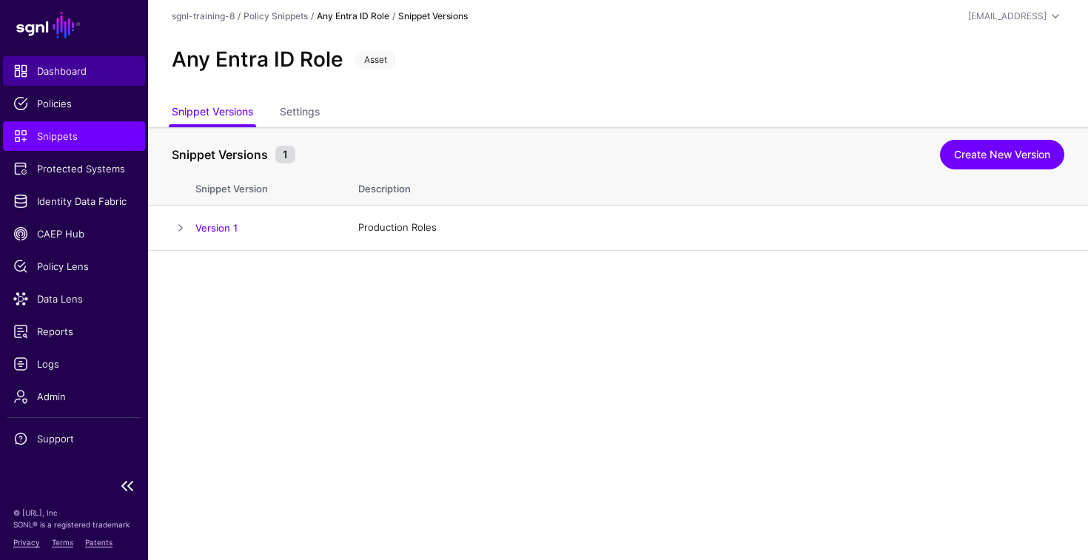
click at [94, 64] on span "Dashboard" at bounding box center [73, 71] width 121 height 15
